Goal: Task Accomplishment & Management: Use online tool/utility

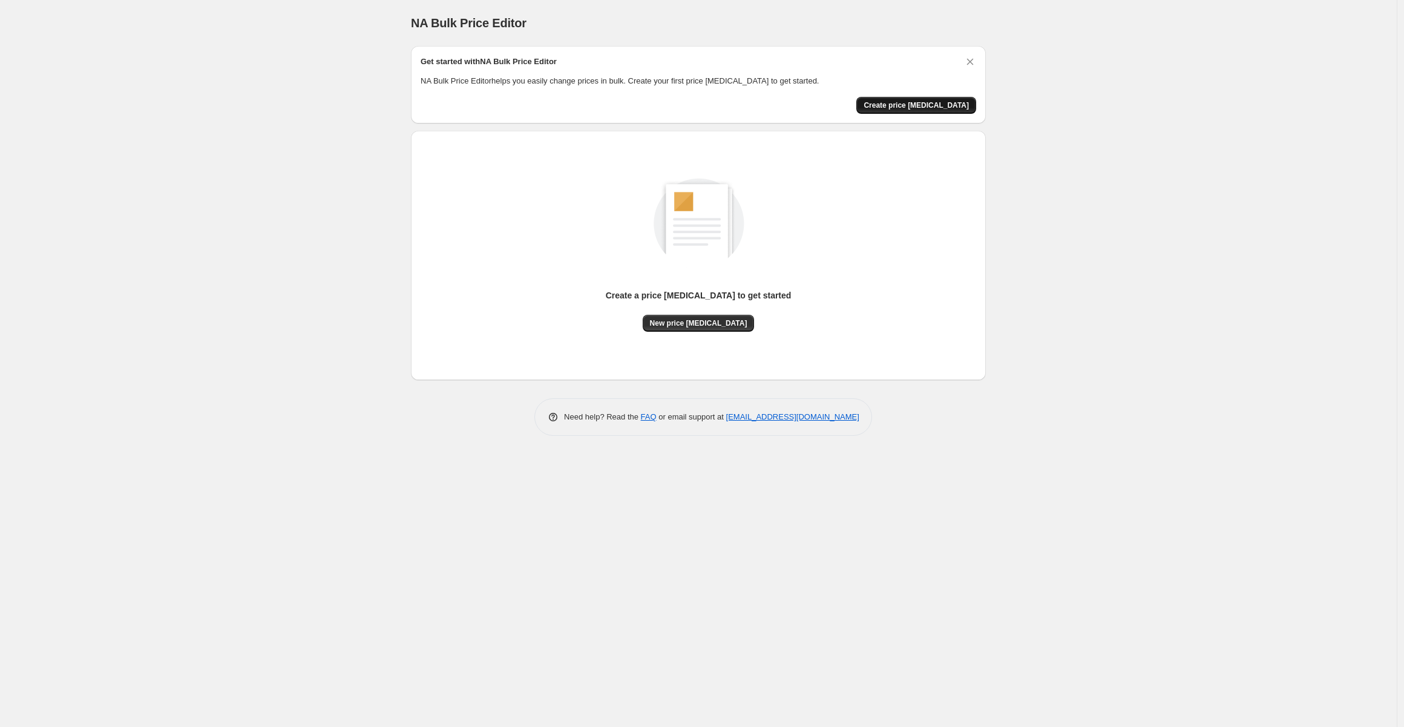
click at [929, 105] on span "Create price [MEDICAL_DATA]" at bounding box center [916, 105] width 105 height 10
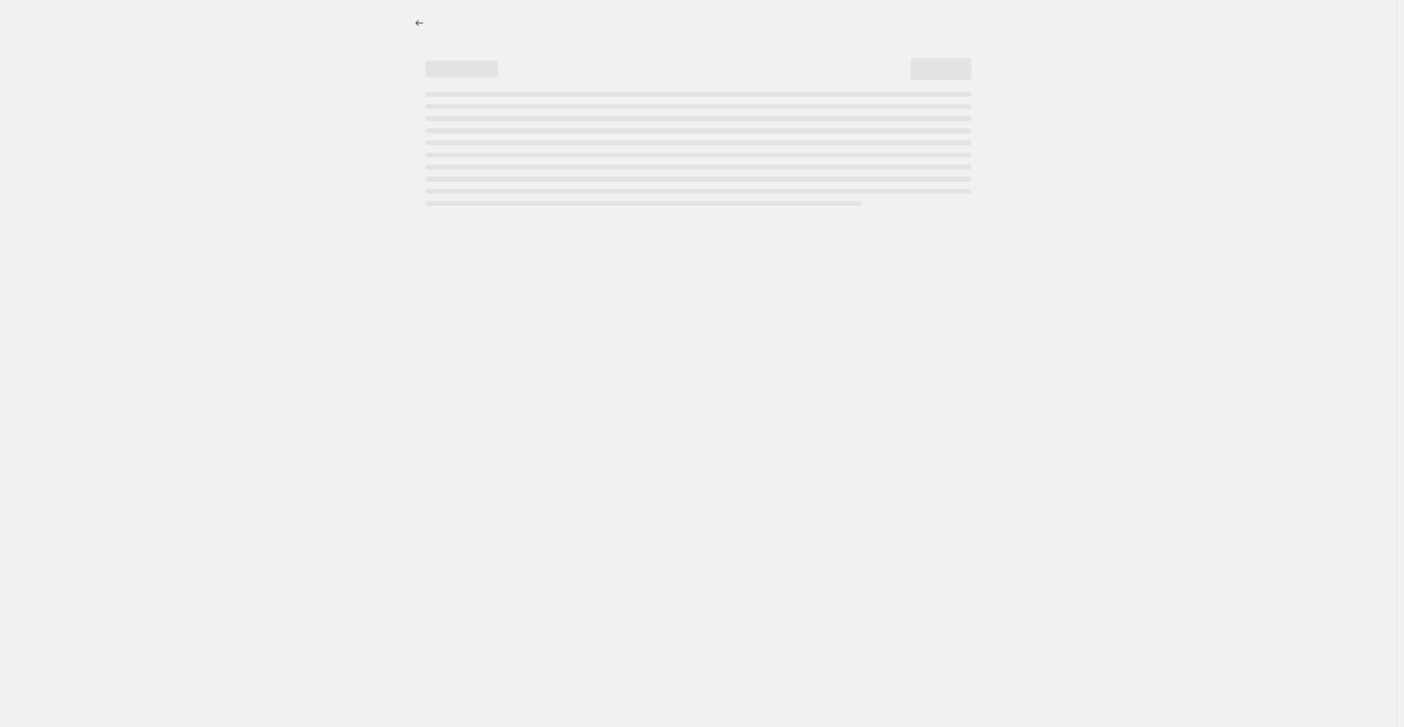
select select "percentage"
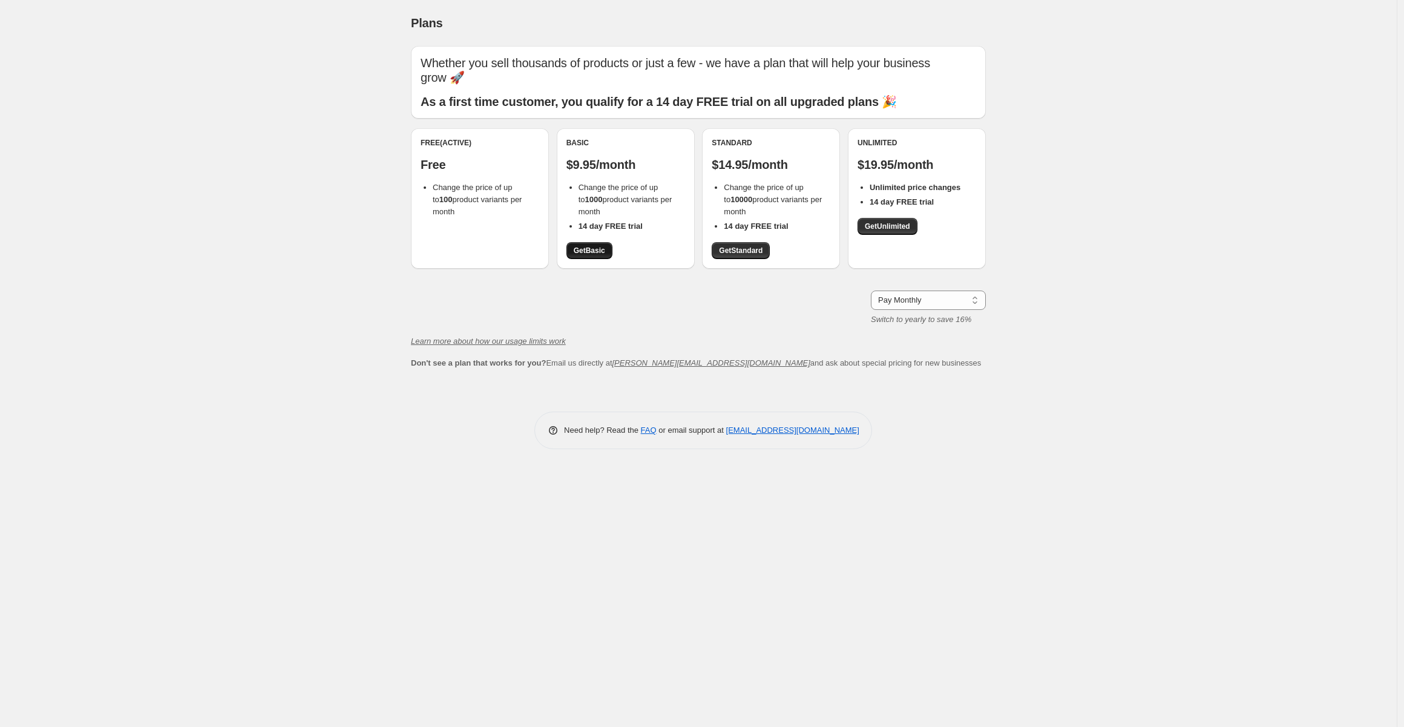
click at [594, 251] on span "Get Basic" at bounding box center [589, 251] width 31 height 10
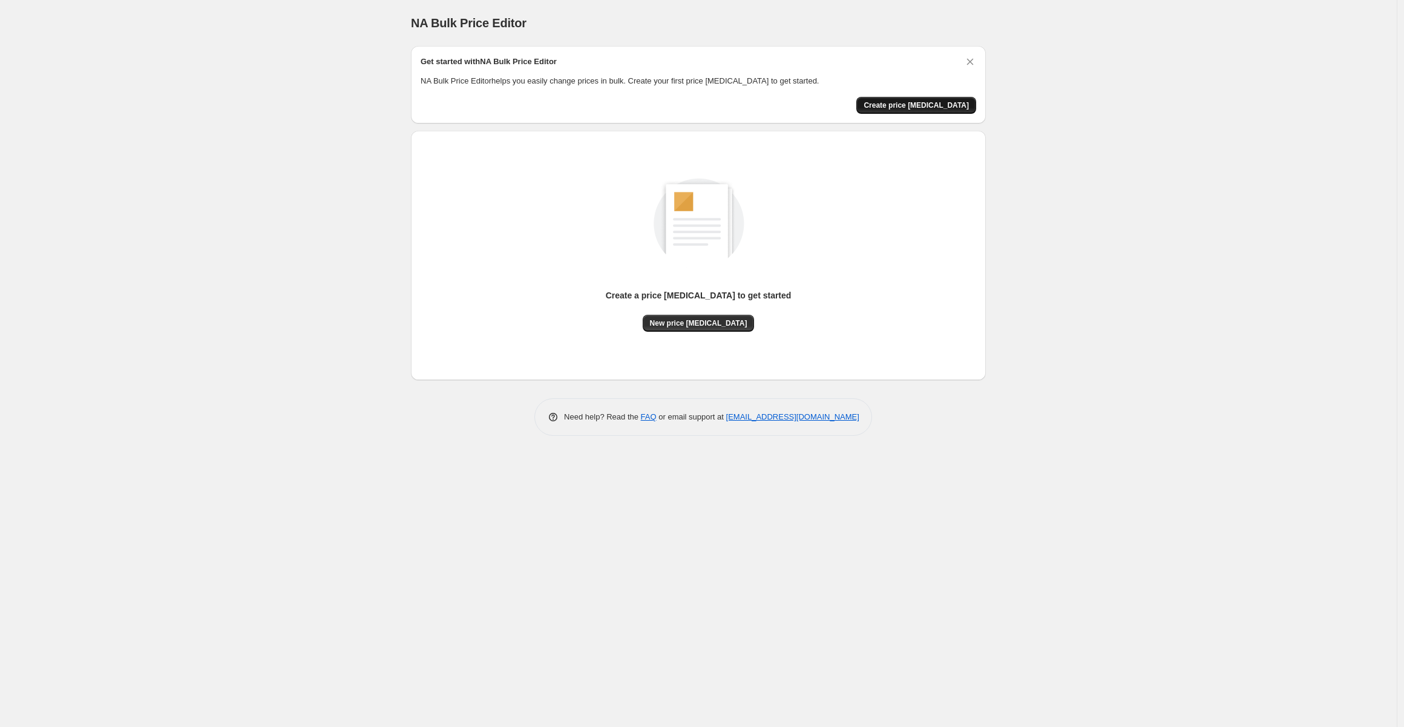
click at [953, 107] on span "Create price [MEDICAL_DATA]" at bounding box center [916, 105] width 105 height 10
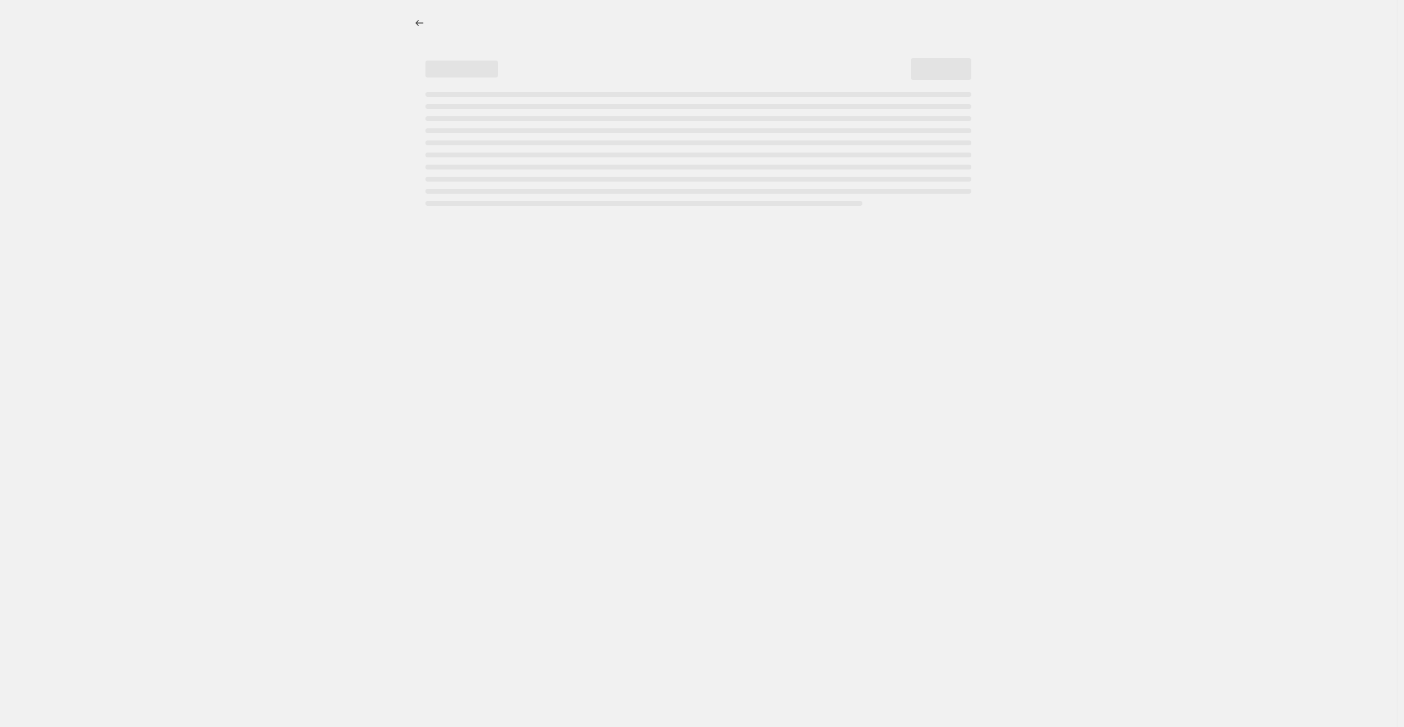
select select "percentage"
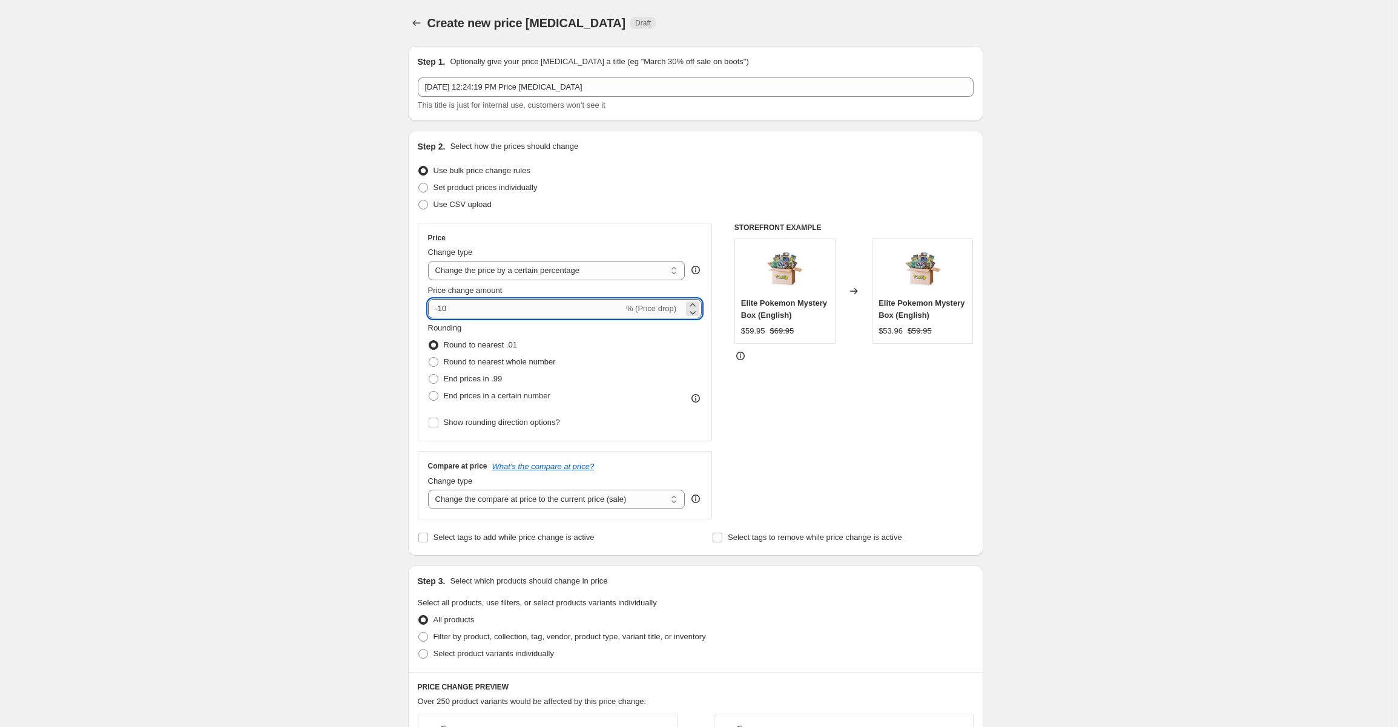
drag, startPoint x: 472, startPoint y: 307, endPoint x: 443, endPoint y: 309, distance: 29.1
click at [443, 309] on input "-10" at bounding box center [526, 308] width 196 height 19
type input "-85"
click at [1075, 289] on div "Create new price [MEDICAL_DATA]. This page is ready Create new price [MEDICAL_D…" at bounding box center [695, 610] width 1390 height 1221
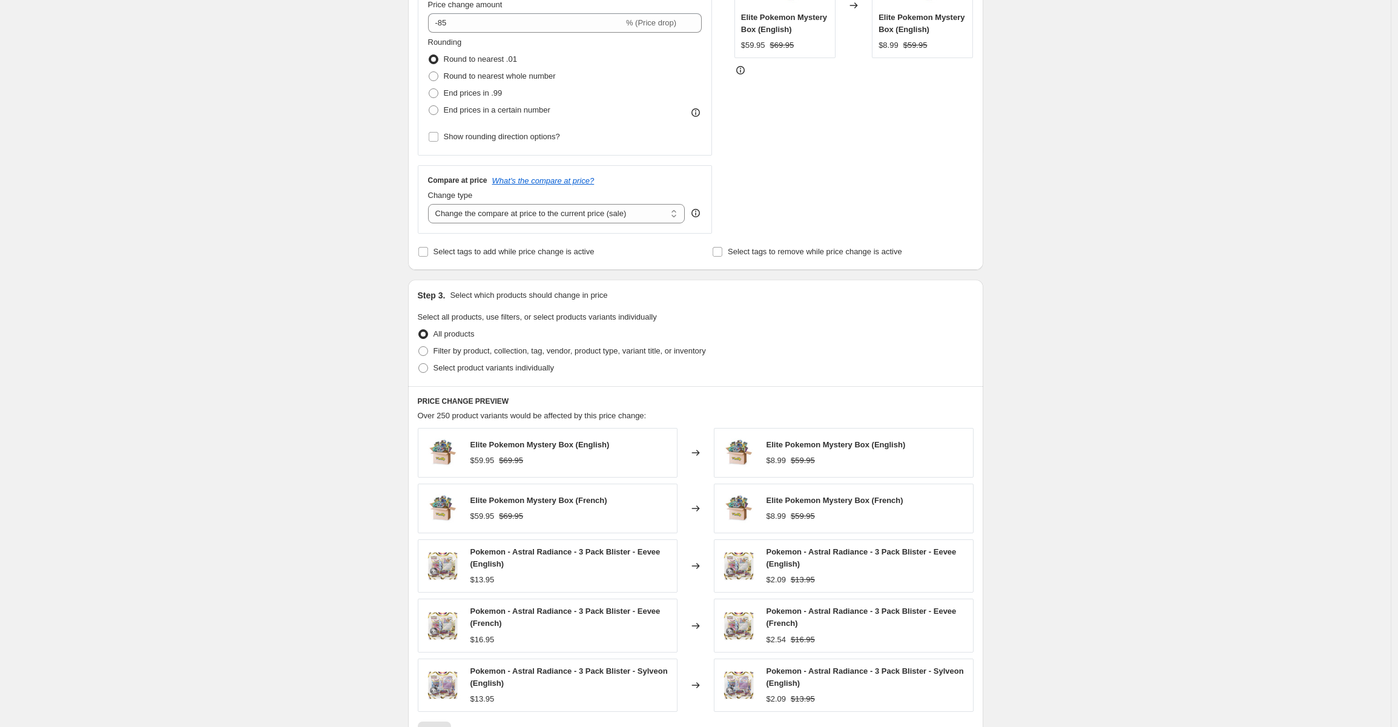
scroll to position [492, 0]
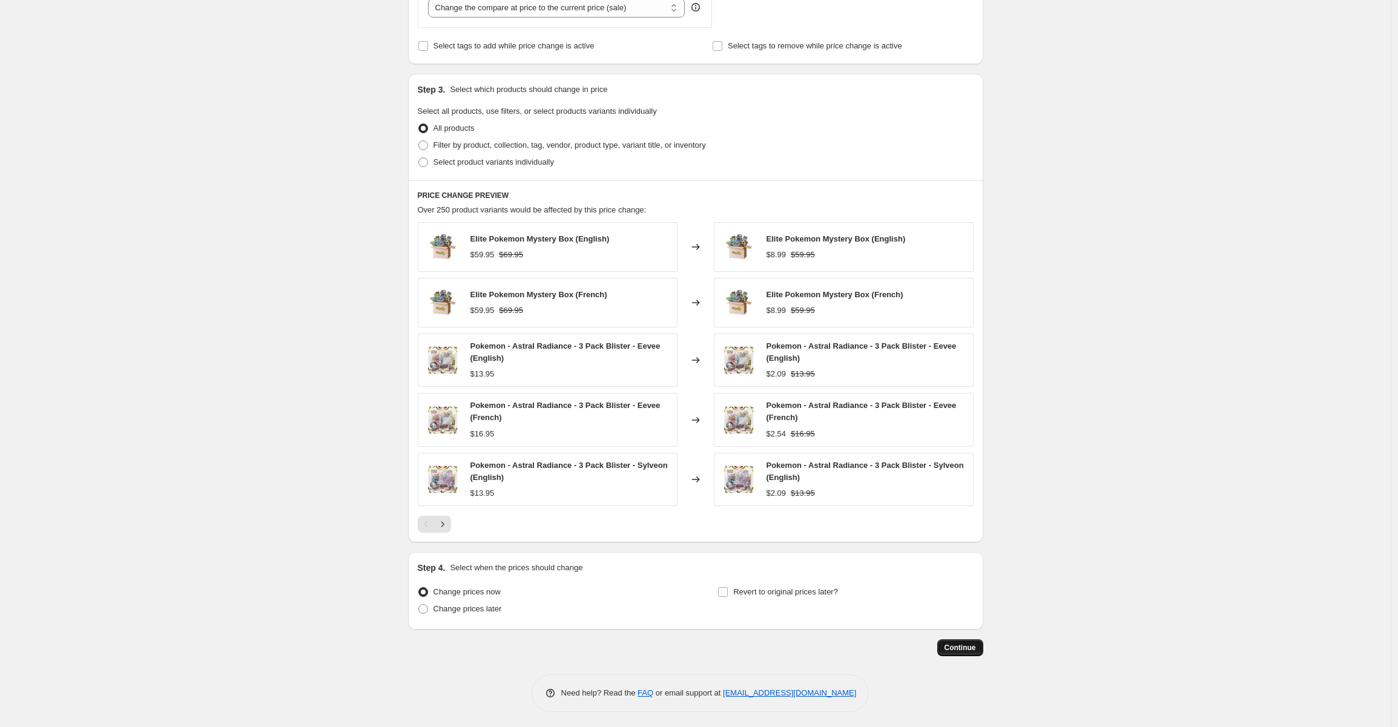
click at [968, 643] on span "Continue" at bounding box center [959, 648] width 31 height 10
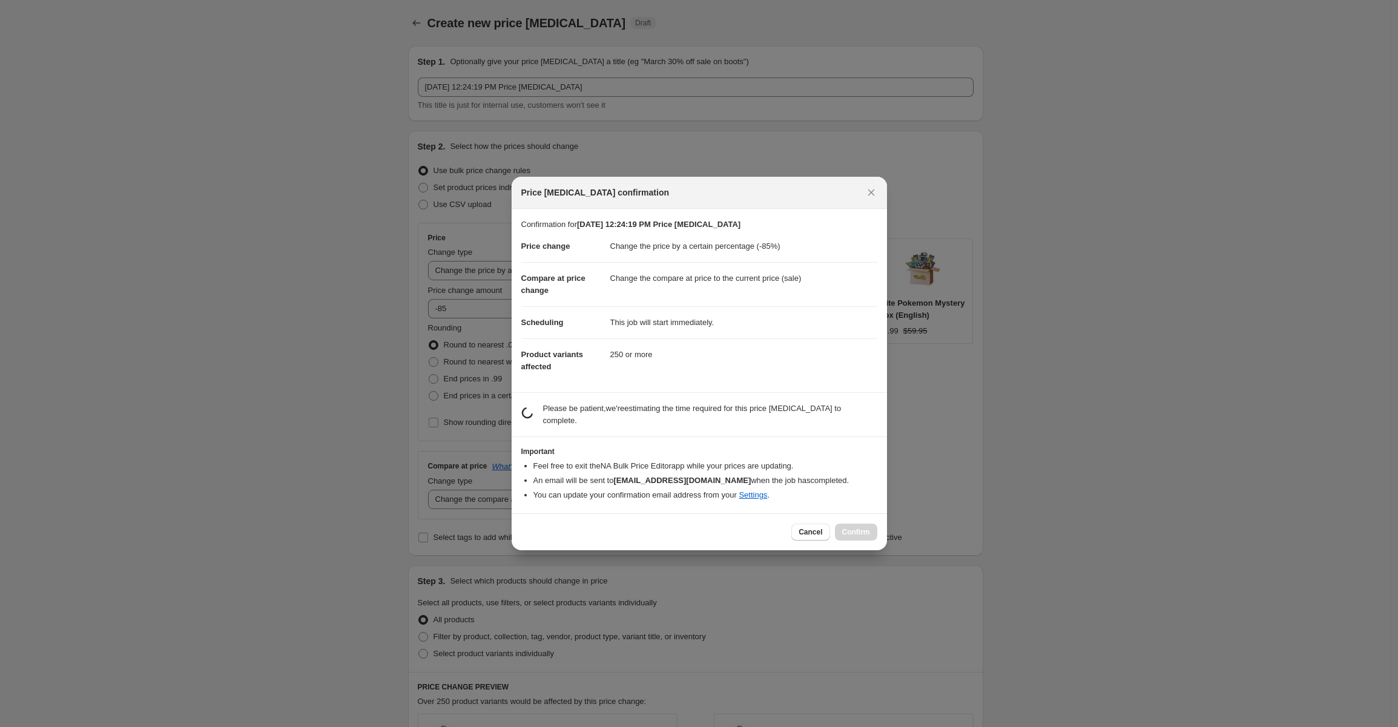
scroll to position [0, 0]
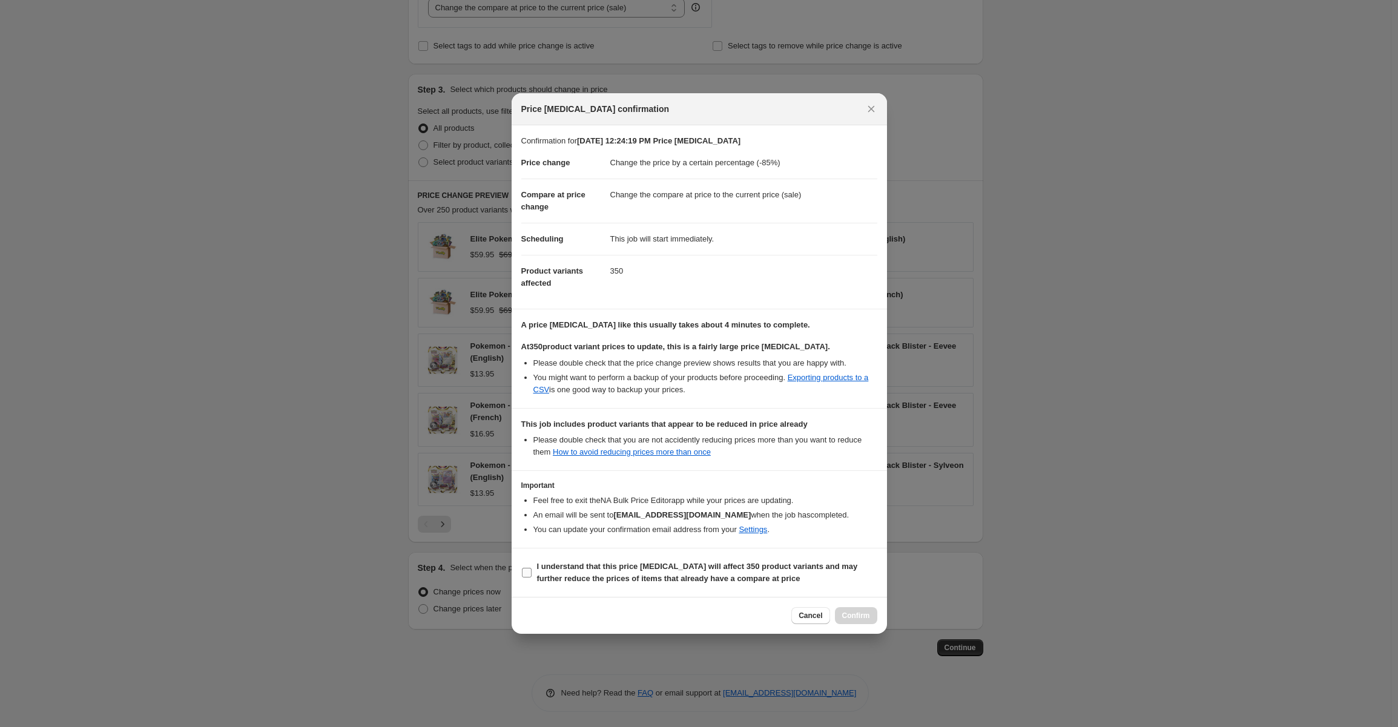
click at [529, 573] on input "I understand that this price [MEDICAL_DATA] will affect 350 product variants an…" at bounding box center [527, 573] width 10 height 10
checkbox input "true"
click at [856, 613] on span "Confirm" at bounding box center [856, 616] width 28 height 10
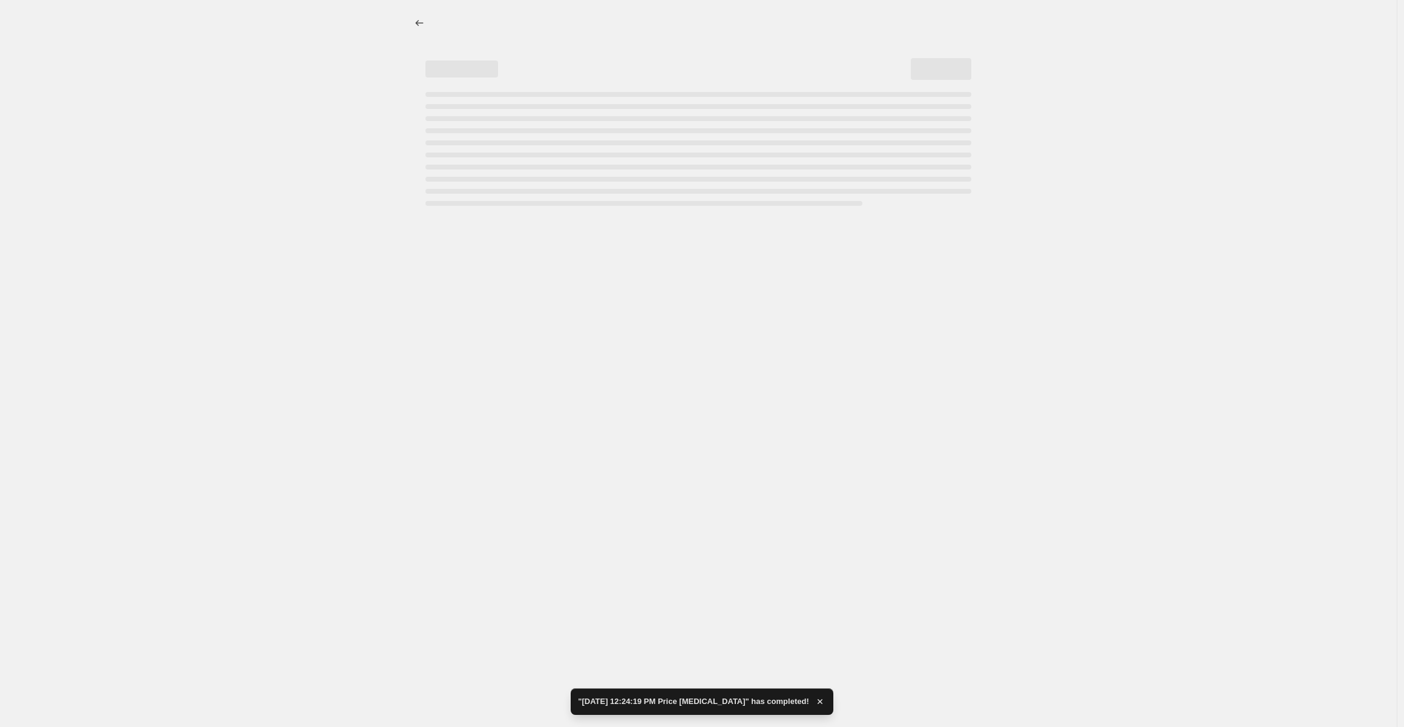
select select "percentage"
